Goal: Navigation & Orientation: Find specific page/section

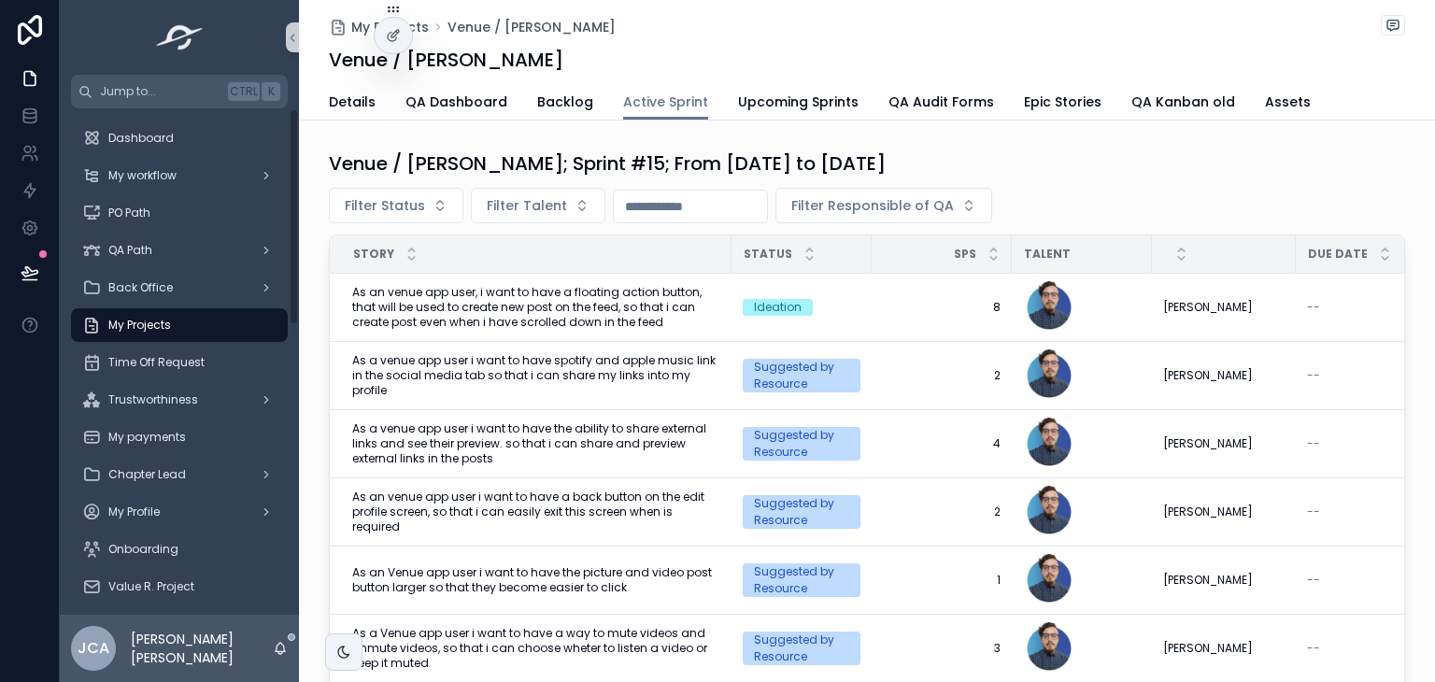
click at [175, 336] on div "My Projects" at bounding box center [179, 325] width 194 height 30
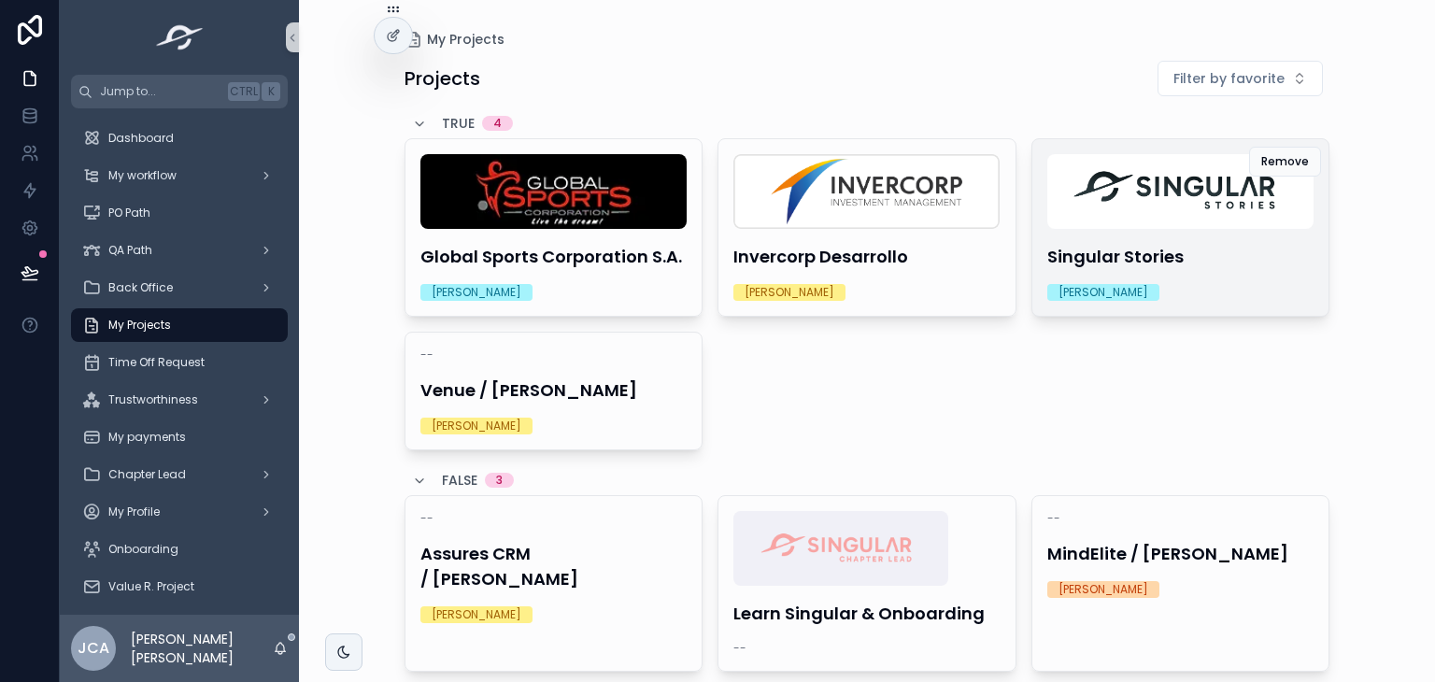
click at [1118, 225] on img "scrollable content" at bounding box center [1180, 191] width 266 height 75
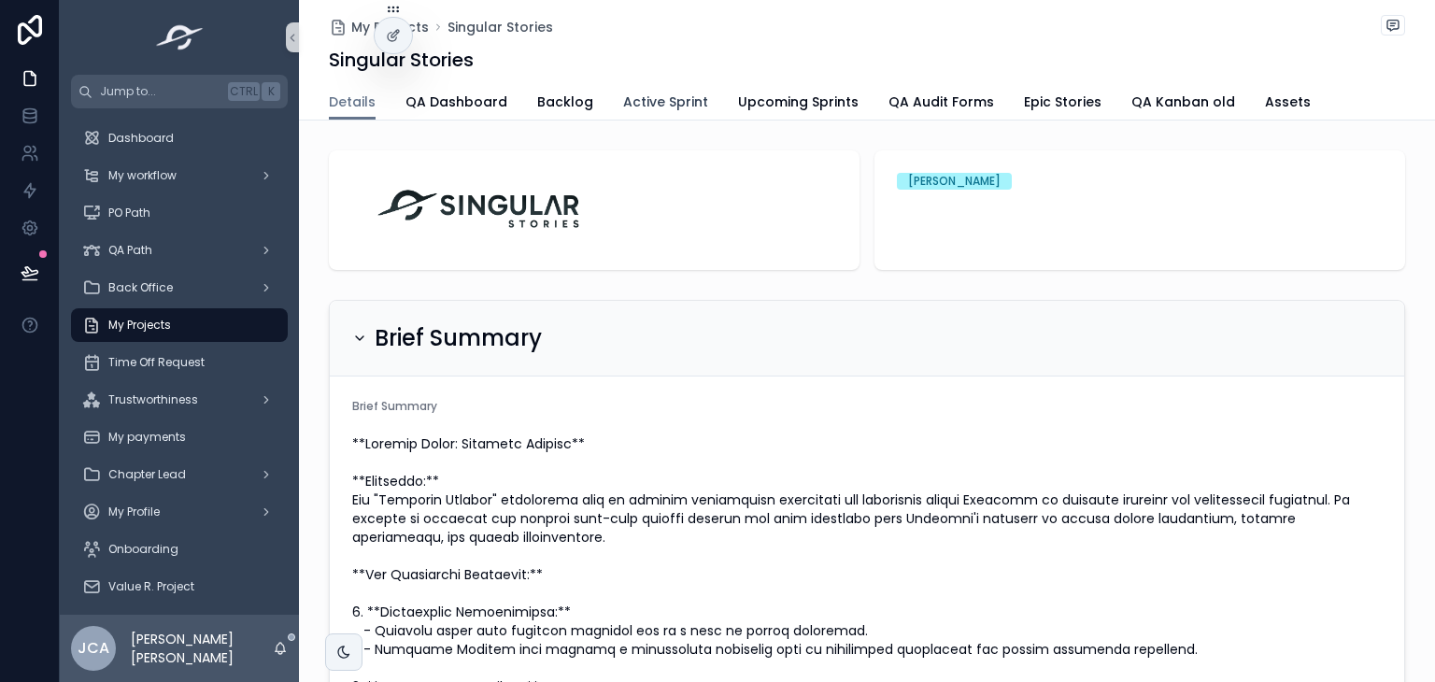
click at [639, 113] on link "Active Sprint" at bounding box center [665, 103] width 85 height 37
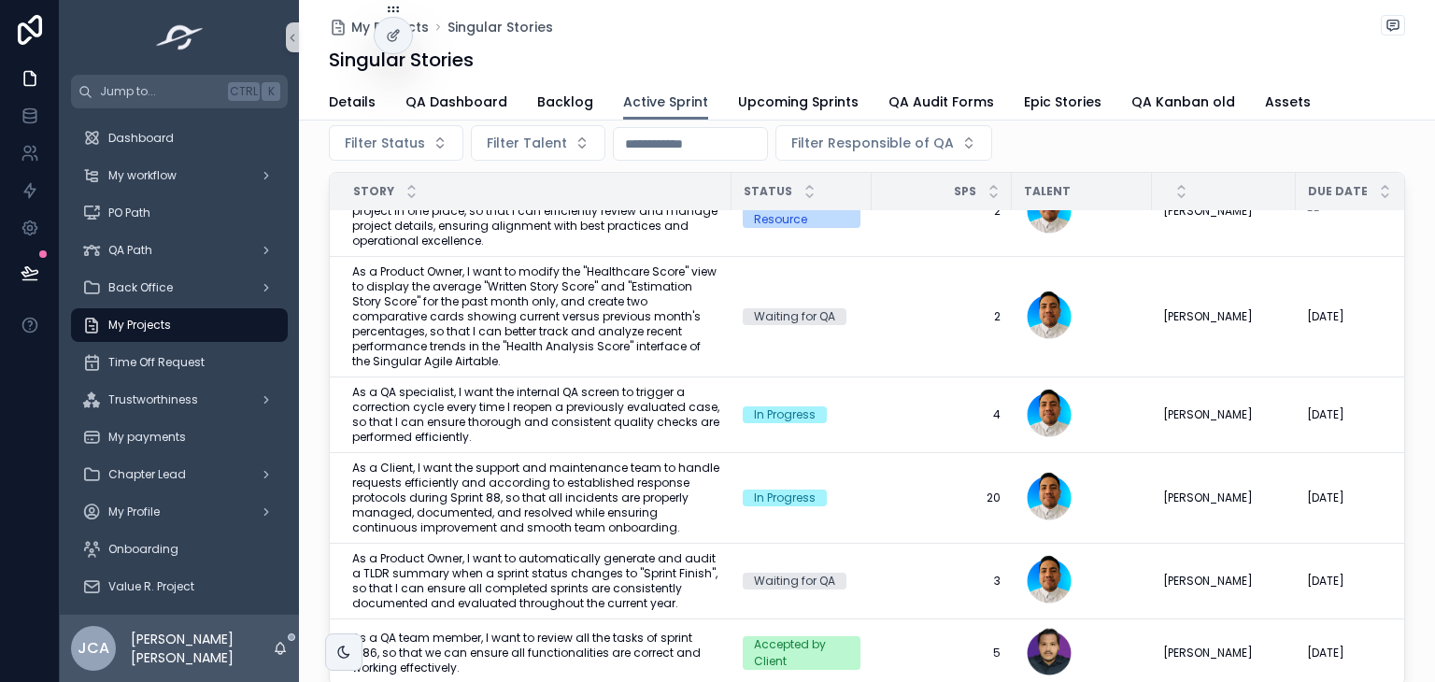
scroll to position [62, 0]
